Goal: Task Accomplishment & Management: Use online tool/utility

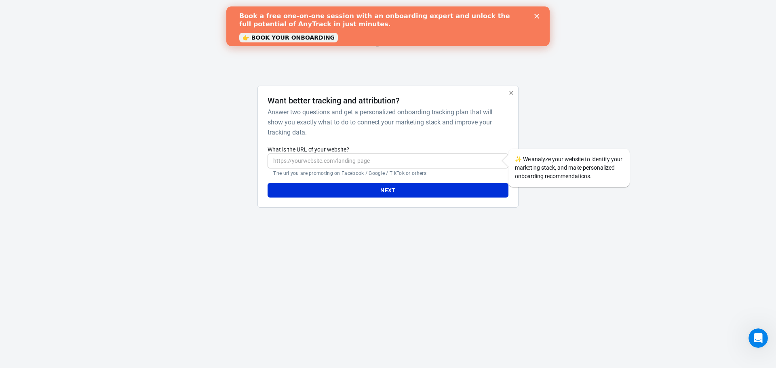
click at [537, 15] on icon "Close" at bounding box center [537, 16] width 5 height 5
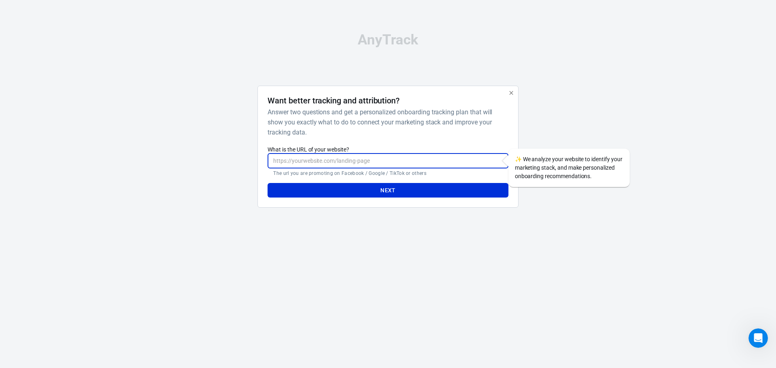
click at [401, 161] on input "What is the URL of your website?" at bounding box center [388, 161] width 241 height 15
type input "[URL][DOMAIN_NAME]"
click at [268, 183] on button "Next" at bounding box center [388, 190] width 241 height 15
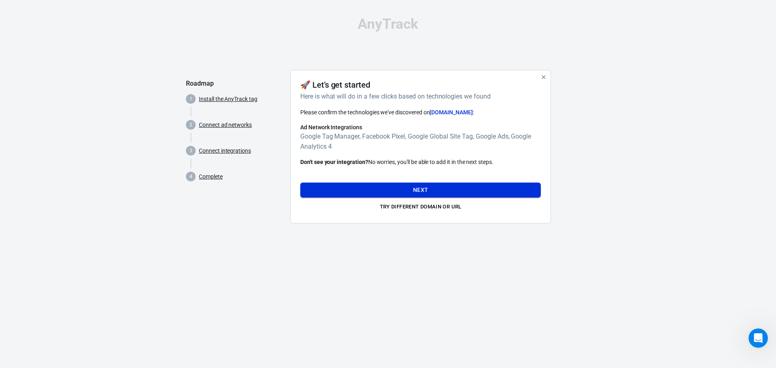
click at [446, 185] on button "Next" at bounding box center [420, 190] width 241 height 15
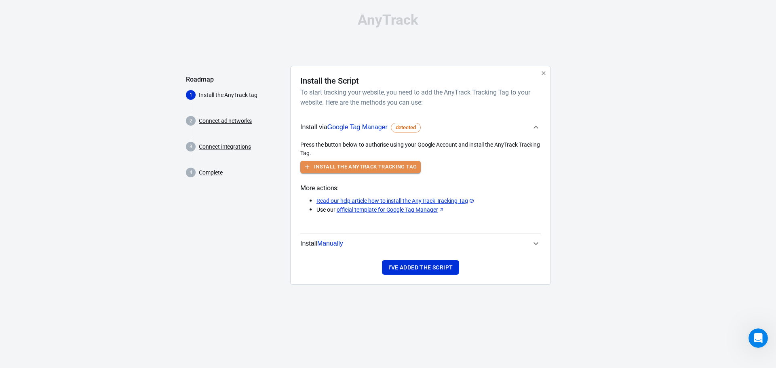
click at [407, 169] on button "Install the AnyTrack Tracking Tag" at bounding box center [360, 167] width 120 height 13
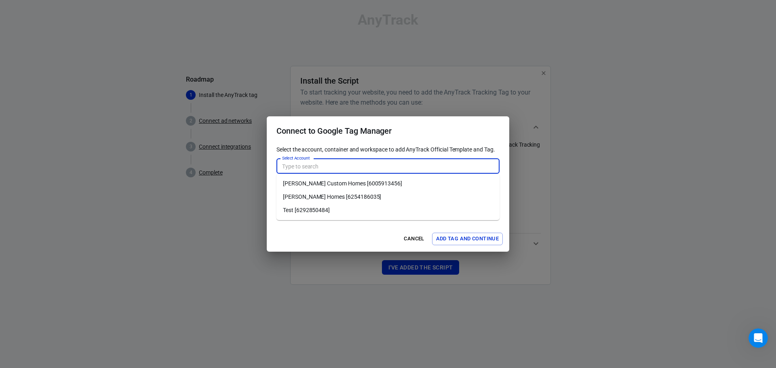
click at [292, 169] on input "Select Account" at bounding box center [387, 166] width 217 height 10
click at [298, 198] on li "[PERSON_NAME] Homes [6254186035]" at bounding box center [388, 196] width 223 height 13
type input "[PERSON_NAME] Homes [6254186035]"
type input "[PERSON_NAME] Homes [197959584]"
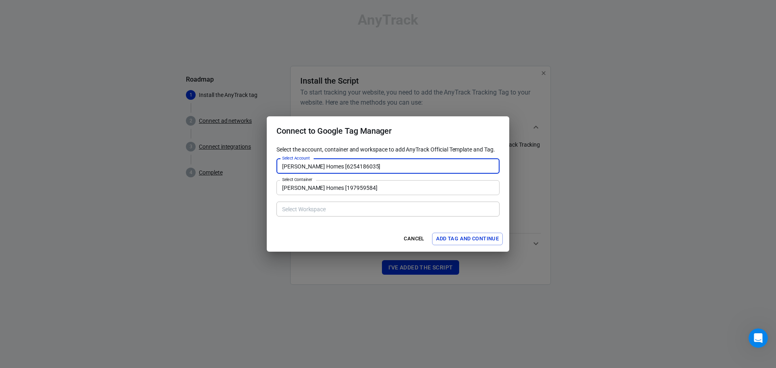
type input "Default Workspace [5]"
click at [457, 239] on button "Add Tag and Continue" at bounding box center [467, 239] width 71 height 13
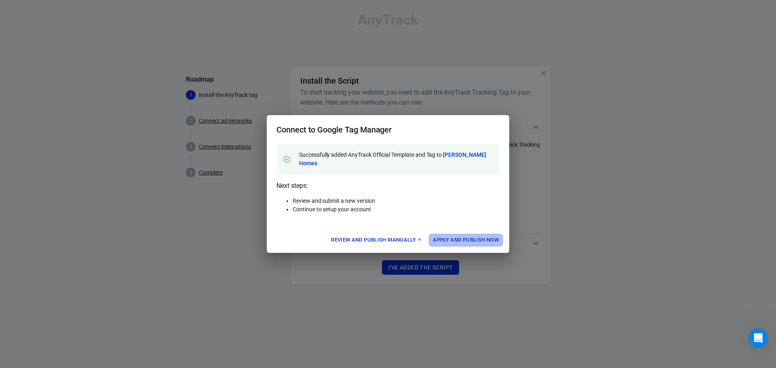
click at [457, 239] on button "Apply and Publish Now" at bounding box center [466, 240] width 74 height 13
click at [453, 186] on p "Next steps: Review and submit a new version Continue to setup your account" at bounding box center [388, 200] width 223 height 39
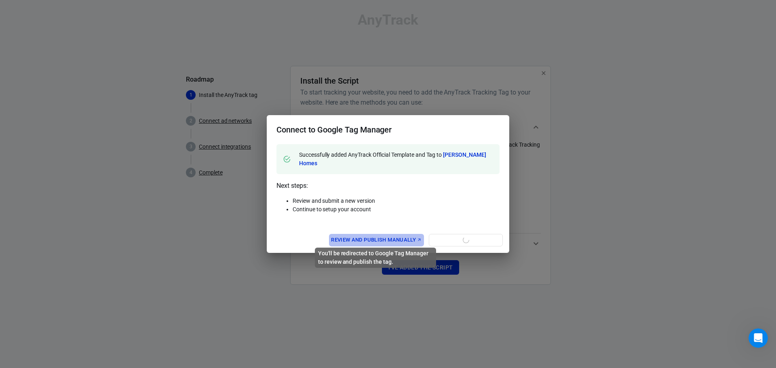
click at [375, 234] on link "Review and Publish Manually" at bounding box center [376, 240] width 95 height 13
drag, startPoint x: 514, startPoint y: 117, endPoint x: 503, endPoint y: 117, distance: 10.1
click at [513, 117] on div "Connect to Google Tag Manager Successfully added AnyTrack Official Template and…" at bounding box center [388, 184] width 776 height 368
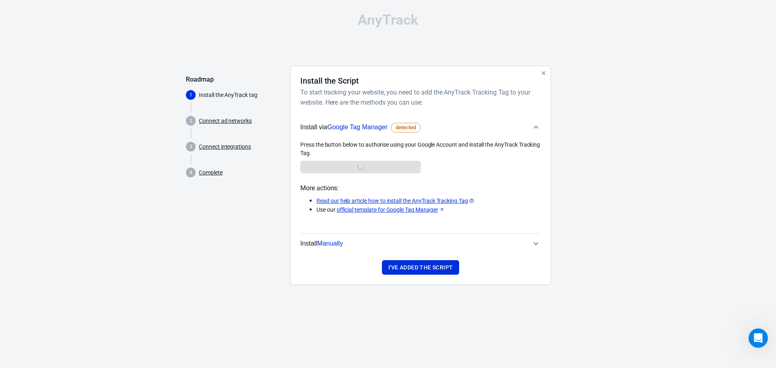
click at [612, 47] on div "AnyTrack Roadmap 1 Install the AnyTrack tag 2 Connect ad networks 3 Connect int…" at bounding box center [388, 152] width 776 height 304
